Goal: Check status: Check status

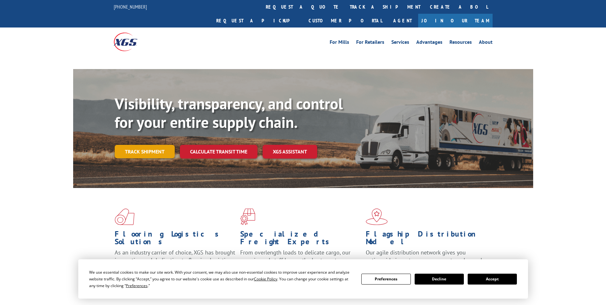
click at [150, 145] on link "Track shipment" at bounding box center [145, 151] width 60 height 13
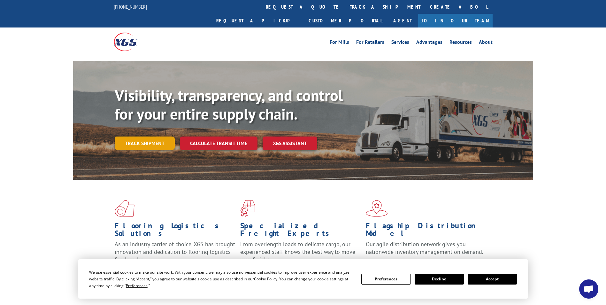
click at [156, 136] on link "Track shipment" at bounding box center [145, 142] width 60 height 13
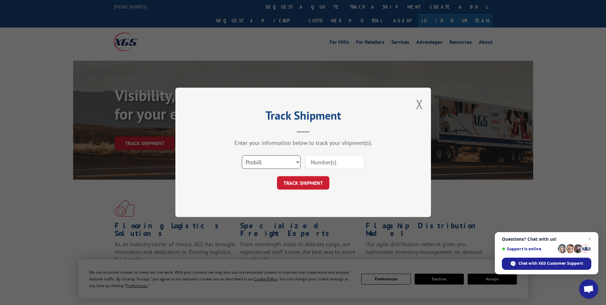
click at [261, 162] on select "Select category... Probill BOL PO" at bounding box center [271, 162] width 59 height 13
select select "po"
click at [242, 156] on select "Select category... Probill BOL PO" at bounding box center [271, 162] width 59 height 13
click at [315, 165] on input at bounding box center [334, 162] width 59 height 13
paste input "24533785"
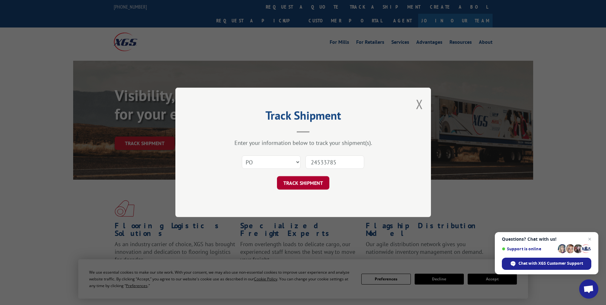
type input "24533785"
click at [311, 186] on button "TRACK SHIPMENT" at bounding box center [303, 182] width 52 height 13
